Goal: Transaction & Acquisition: Purchase product/service

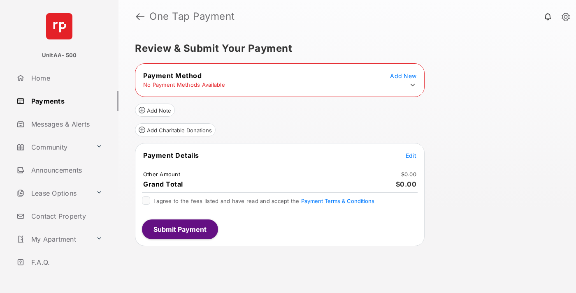
click at [413, 85] on icon at bounding box center [412, 84] width 7 height 7
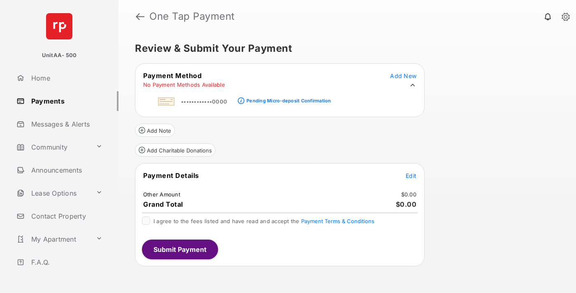
click at [287, 98] on div "Pending Micro-deposit Confirmation" at bounding box center [288, 101] width 84 height 6
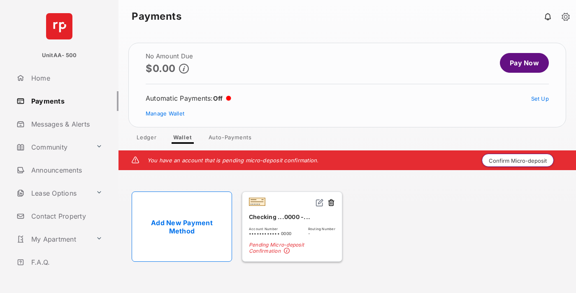
click at [518, 160] on button "Confirm Micro-deposit" at bounding box center [518, 160] width 72 height 13
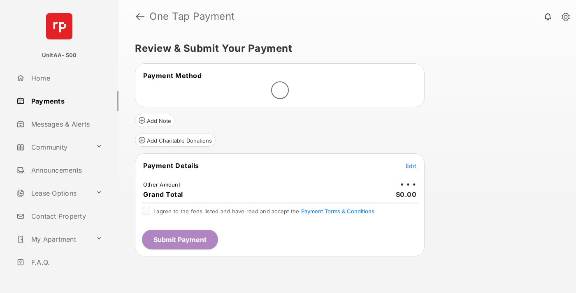
click at [411, 166] on span "Edit" at bounding box center [411, 166] width 11 height 7
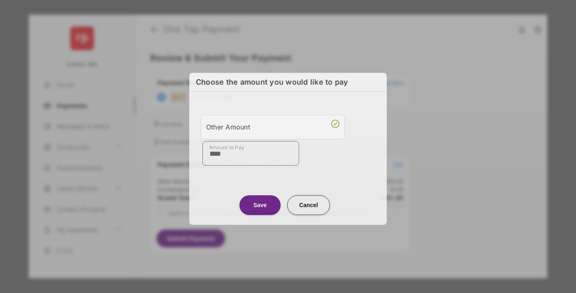
type input "****"
click at [260, 205] on button "Save" at bounding box center [259, 205] width 41 height 20
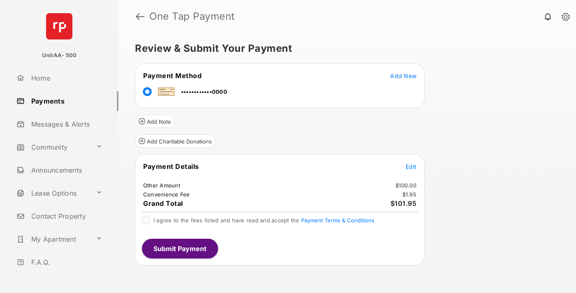
click at [411, 167] on span "Edit" at bounding box center [411, 166] width 11 height 7
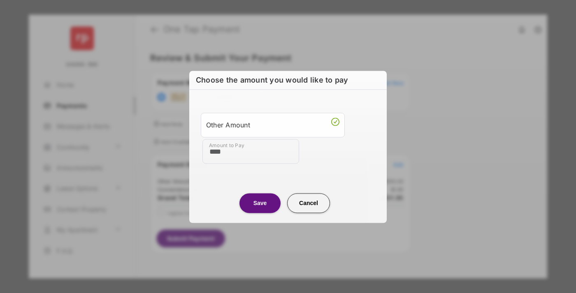
click at [260, 203] on button "Save" at bounding box center [259, 203] width 41 height 20
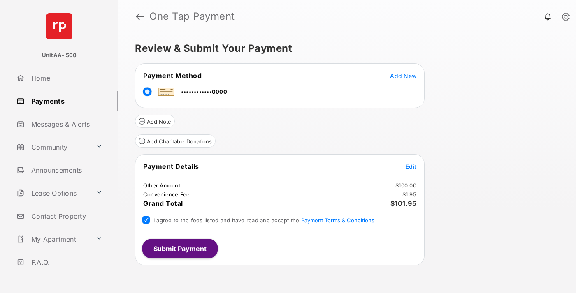
click at [179, 249] on button "Submit Payment" at bounding box center [180, 249] width 76 height 20
